Goal: Information Seeking & Learning: Learn about a topic

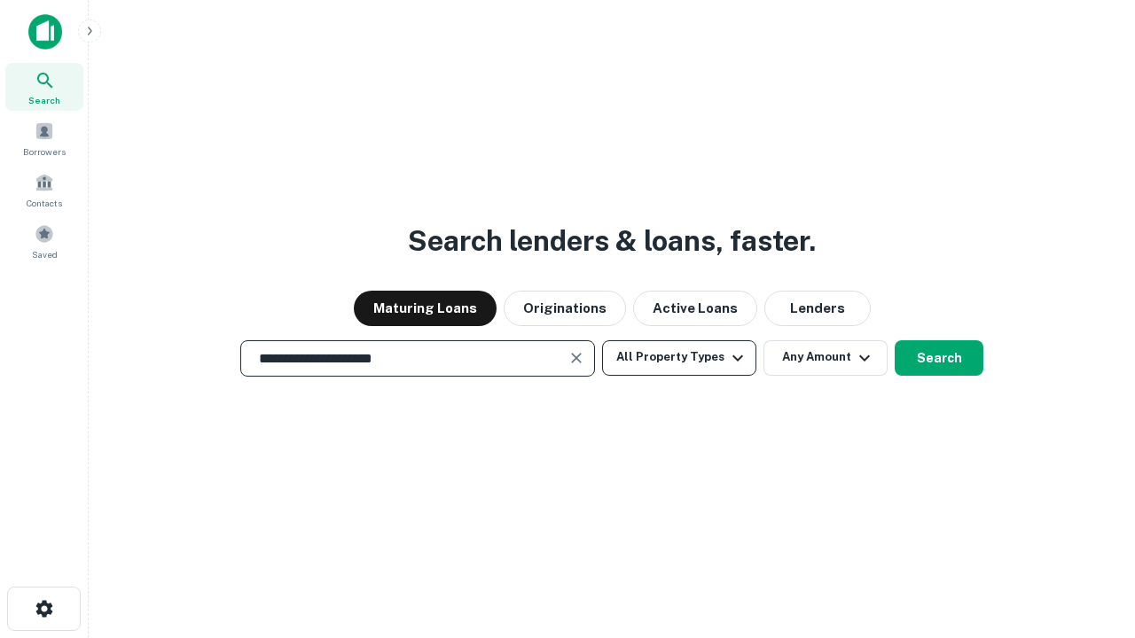
type input "**********"
click at [679, 357] on button "All Property Types" at bounding box center [679, 358] width 154 height 35
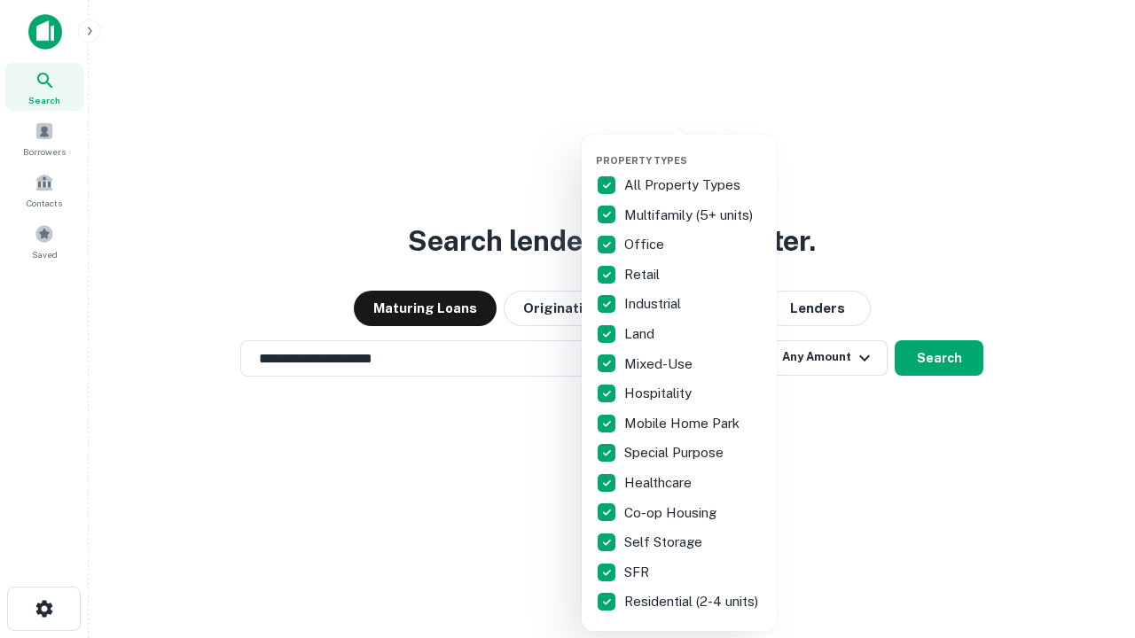
click at [693, 149] on button "button" at bounding box center [693, 149] width 195 height 1
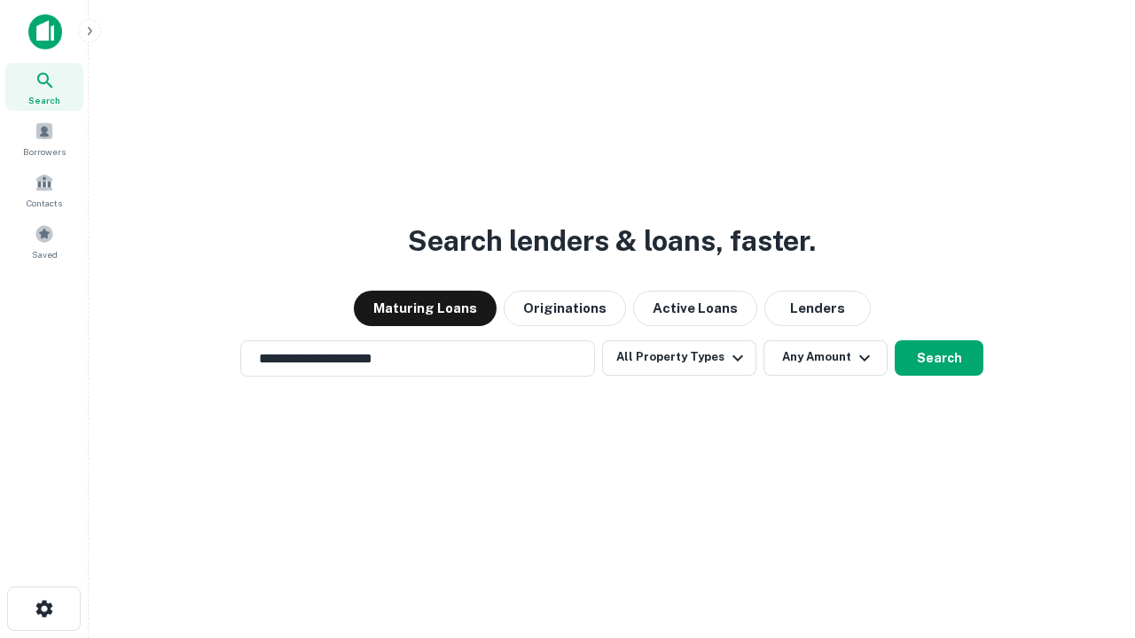
scroll to position [27, 0]
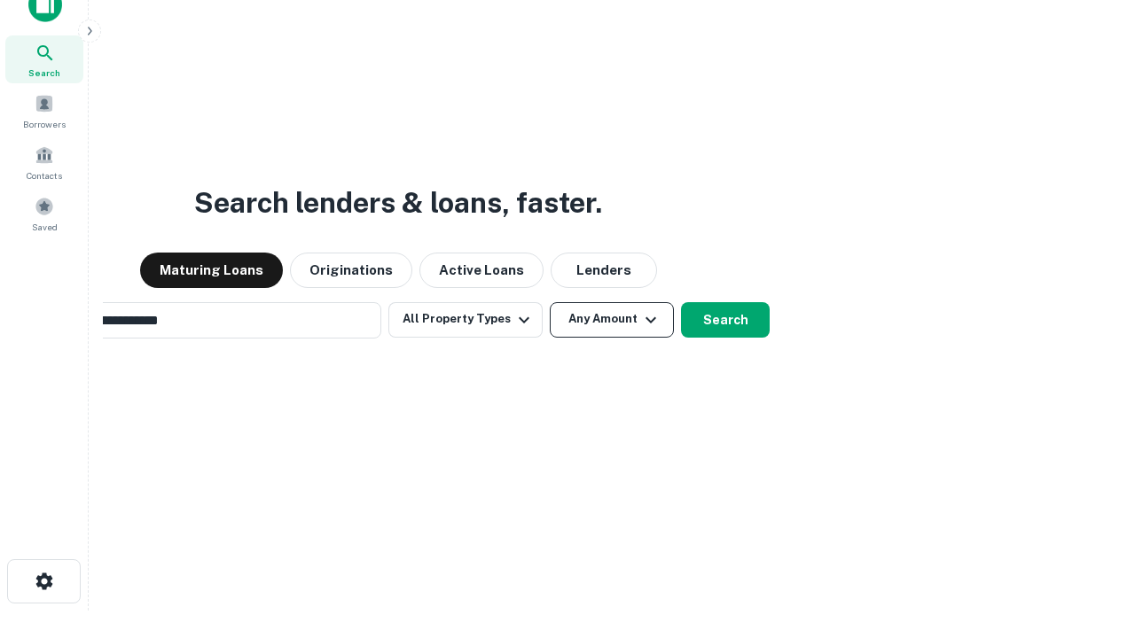
click at [550, 302] on button "Any Amount" at bounding box center [612, 319] width 124 height 35
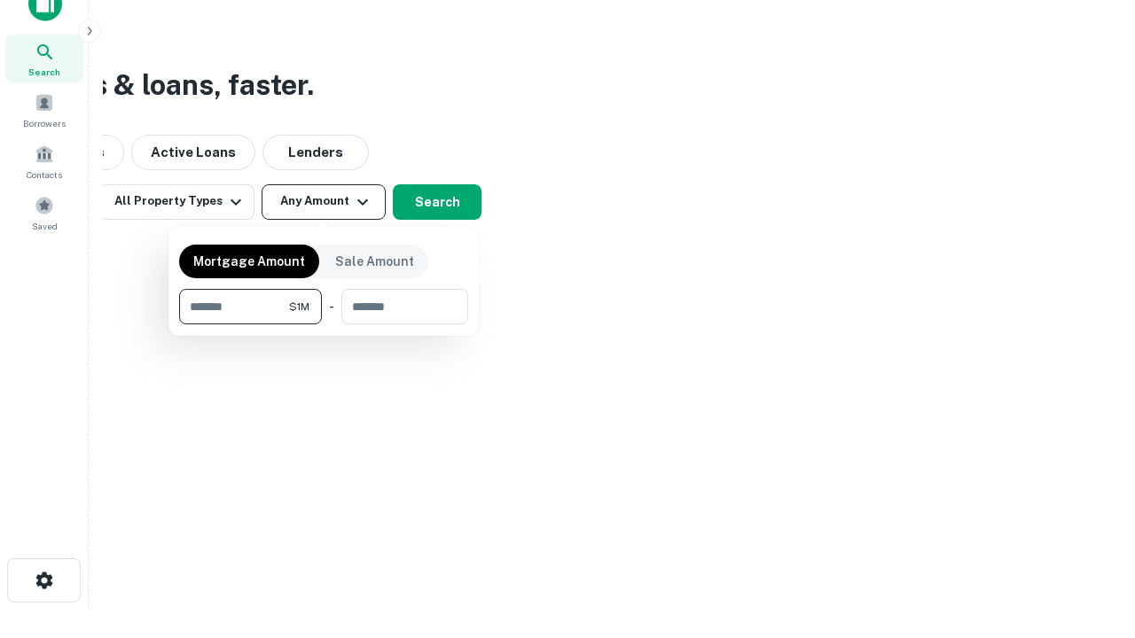
type input "*******"
click at [324, 325] on button "button" at bounding box center [323, 325] width 289 height 1
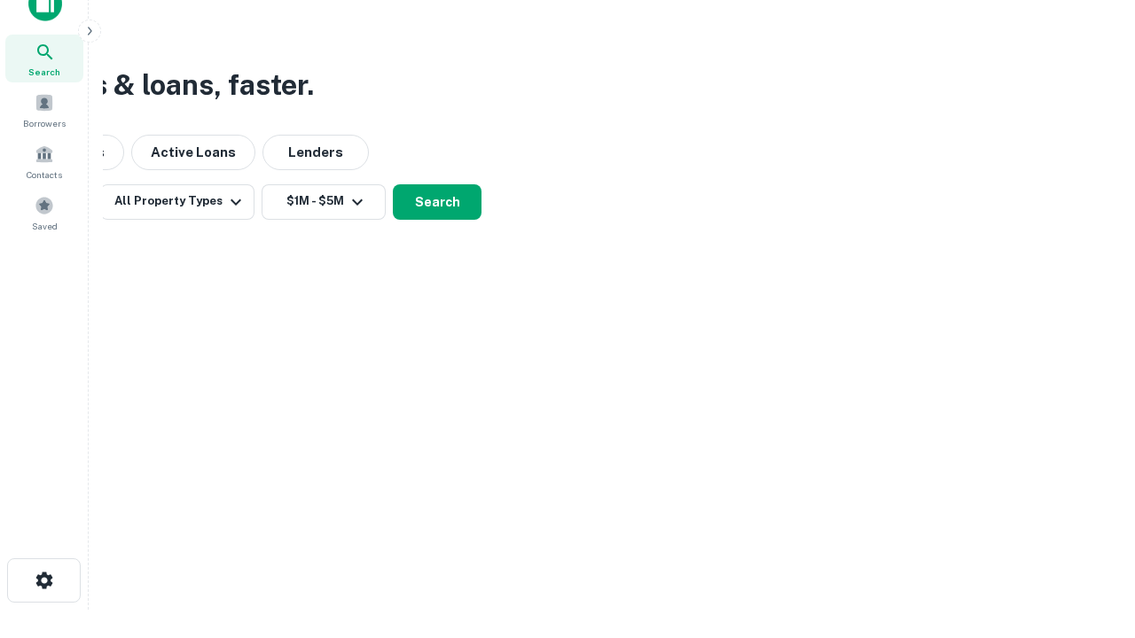
scroll to position [27, 0]
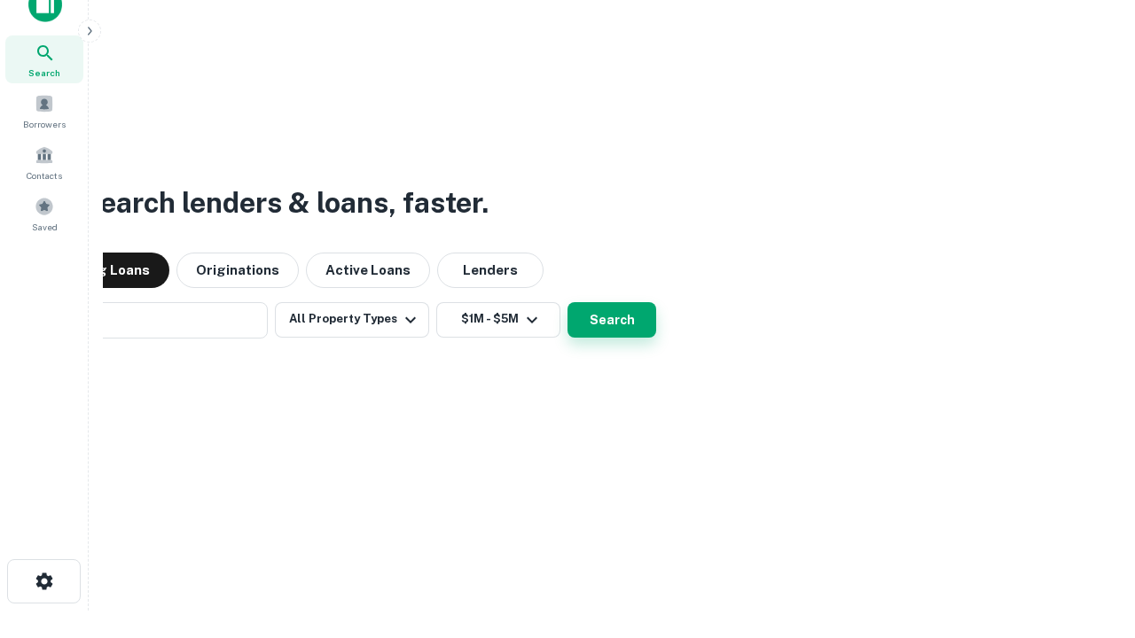
click at [568, 302] on button "Search" at bounding box center [612, 319] width 89 height 35
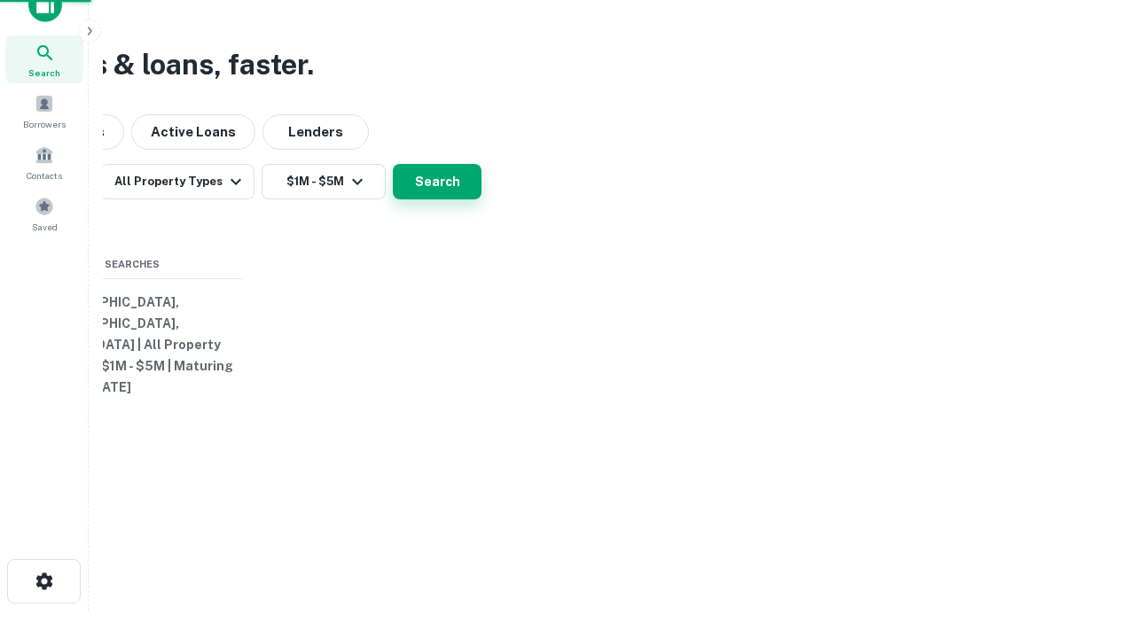
scroll to position [28, 0]
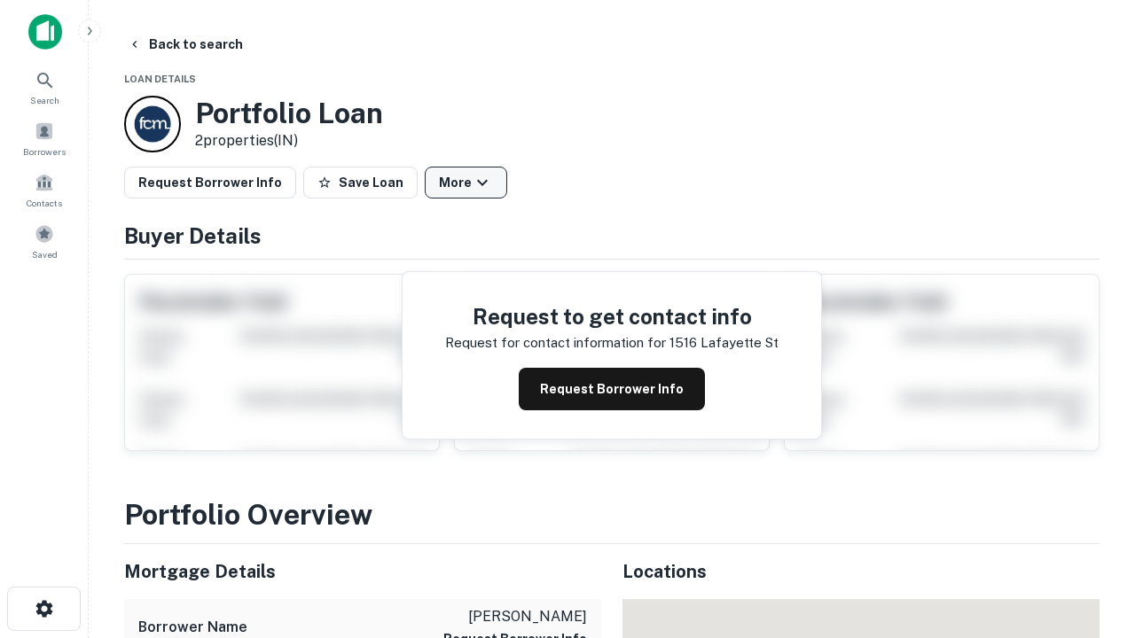
click at [466, 183] on button "More" at bounding box center [466, 183] width 82 height 32
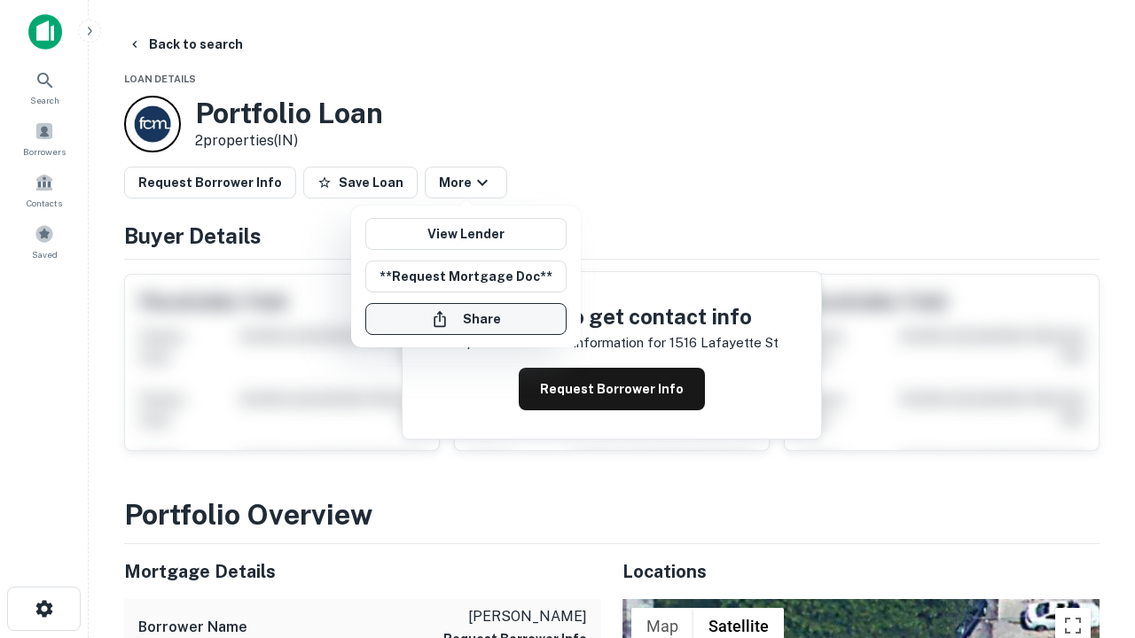
click at [466, 319] on button "Share" at bounding box center [465, 319] width 201 height 32
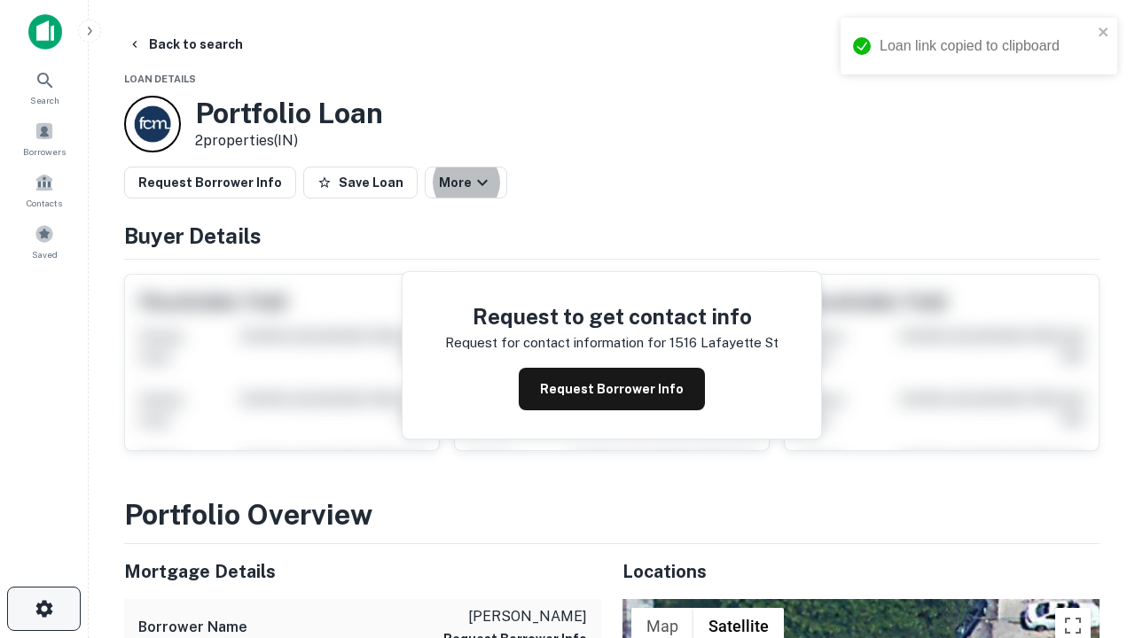
click at [43, 609] on icon "button" at bounding box center [44, 609] width 21 height 21
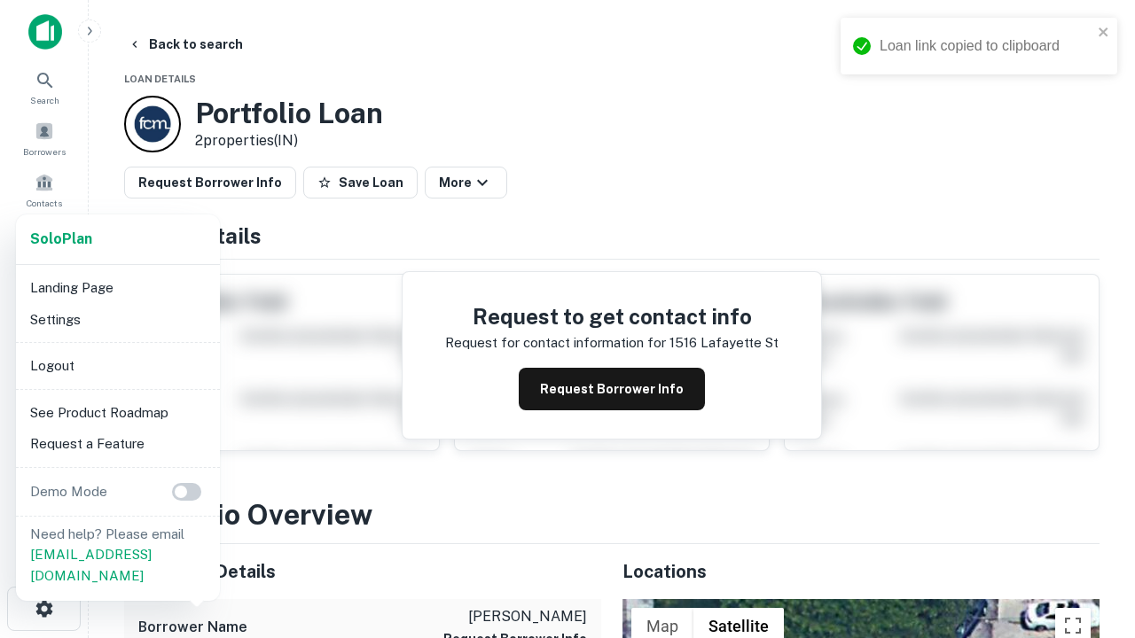
click at [117, 365] on li "Logout" at bounding box center [118, 366] width 190 height 32
